Goal: Find specific page/section: Find specific page/section

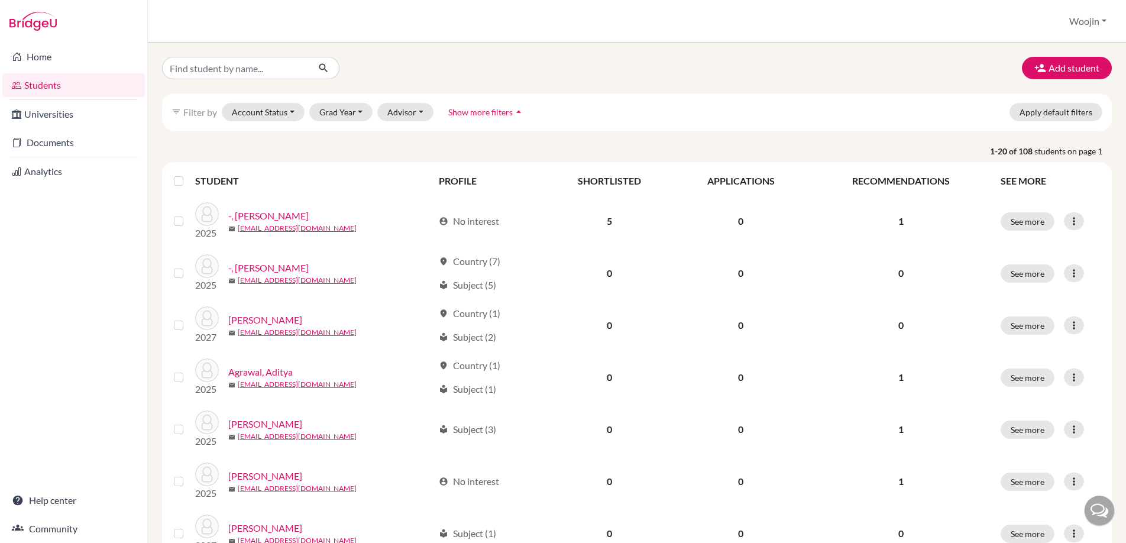
click at [263, 64] on input "Find student by name..." at bounding box center [235, 68] width 147 height 22
type input "shreya"
click button "submit" at bounding box center [323, 68] width 31 height 22
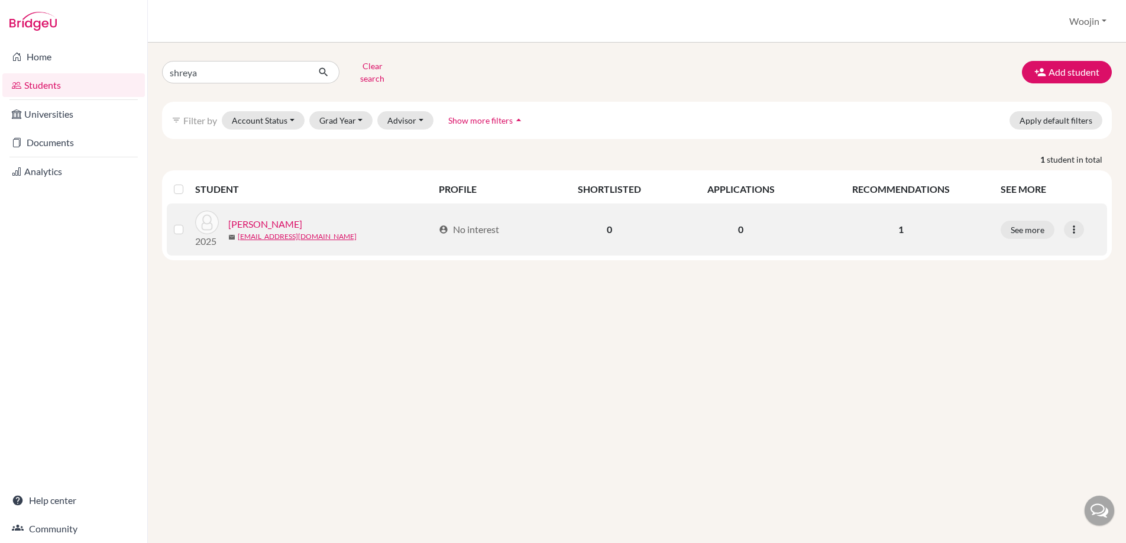
click at [279, 217] on link "[PERSON_NAME]" at bounding box center [265, 224] width 74 height 14
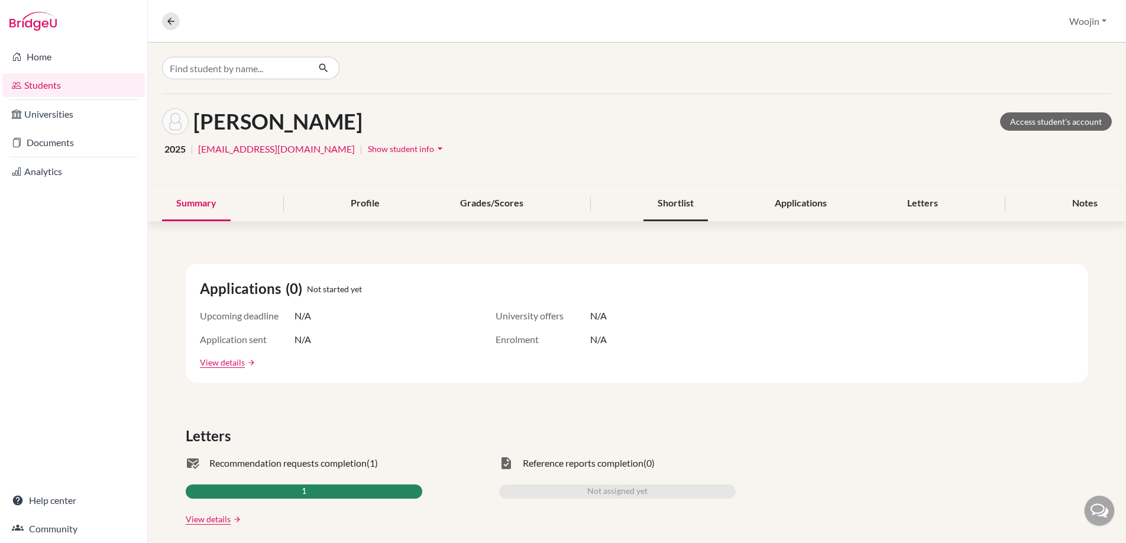
click at [659, 192] on div "Shortlist" at bounding box center [675, 203] width 64 height 35
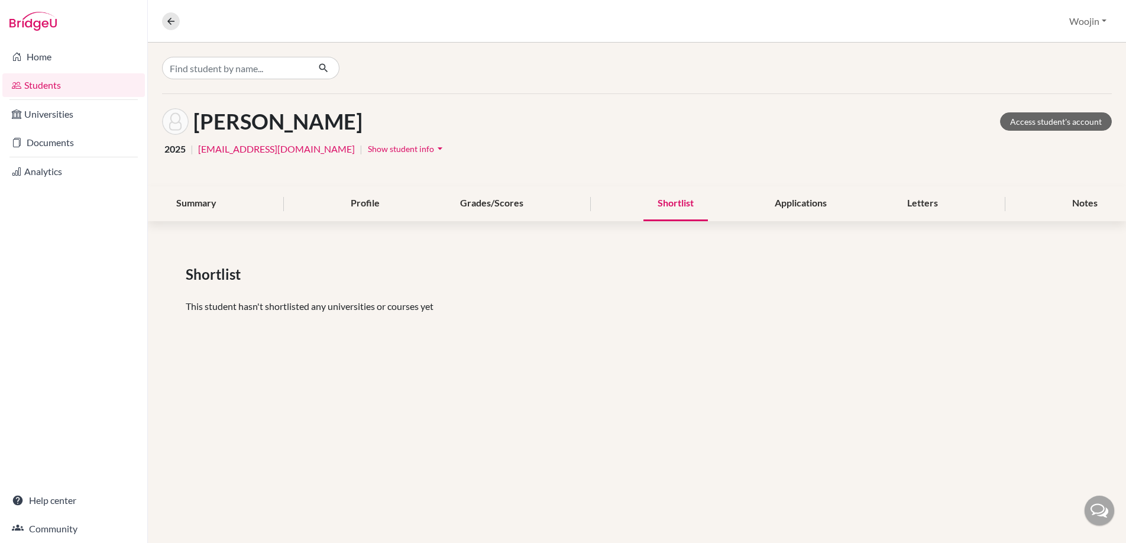
click at [1039, 133] on div "[PERSON_NAME] Access student's account" at bounding box center [637, 121] width 950 height 27
click at [1037, 124] on link "Access student's account" at bounding box center [1056, 121] width 112 height 18
